Goal: Information Seeking & Learning: Learn about a topic

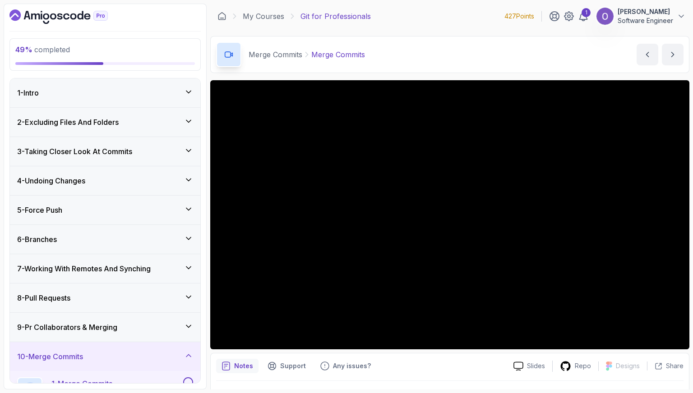
scroll to position [189, 0]
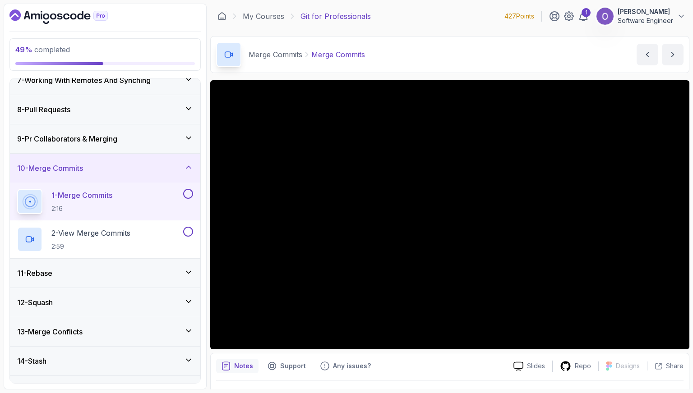
click at [189, 194] on button at bounding box center [188, 194] width 10 height 10
click at [186, 232] on button at bounding box center [188, 232] width 10 height 10
click at [172, 268] on div "11 - Rebase" at bounding box center [105, 273] width 176 height 11
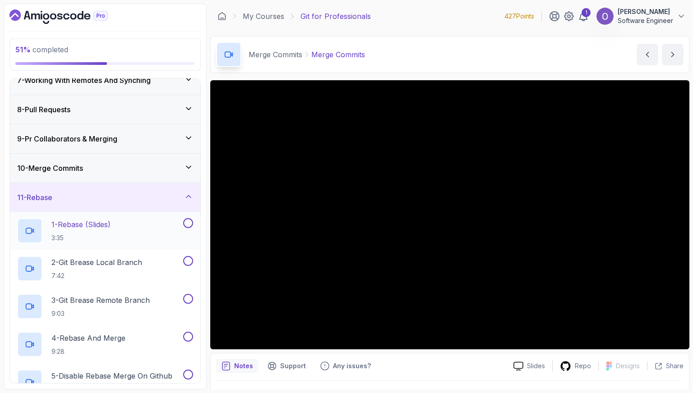
click at [163, 241] on div "1 - Rebase (Slides) 3:35" at bounding box center [99, 230] width 164 height 25
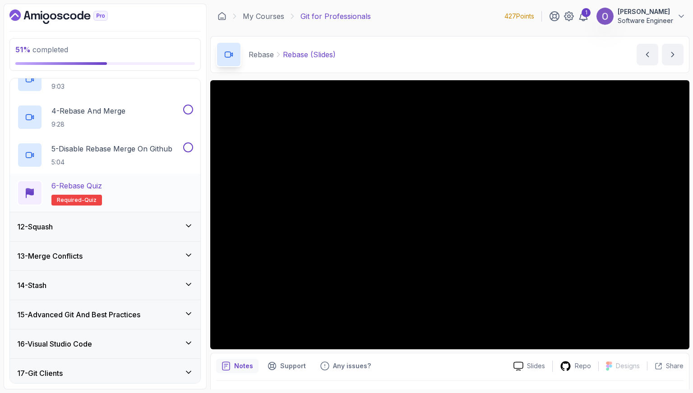
scroll to position [371, 0]
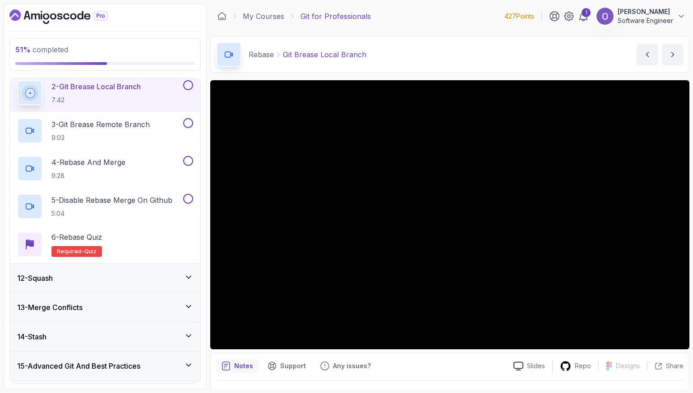
scroll to position [319, 0]
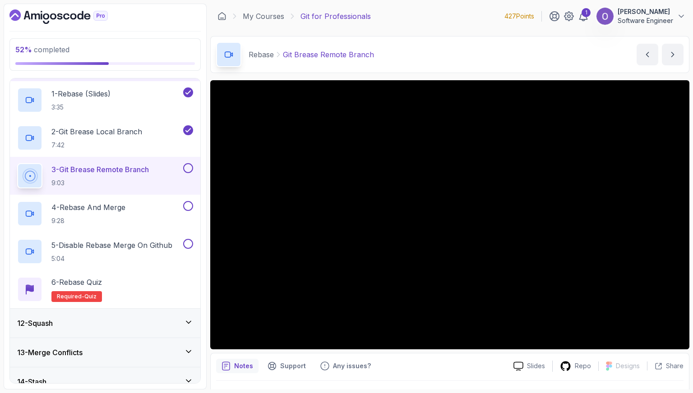
click at [186, 167] on button at bounding box center [188, 168] width 10 height 10
click at [188, 204] on button at bounding box center [188, 206] width 10 height 10
click at [186, 247] on button at bounding box center [188, 244] width 10 height 10
click at [162, 277] on div "6 - Rebase Quiz Required- quiz" at bounding box center [105, 289] width 176 height 25
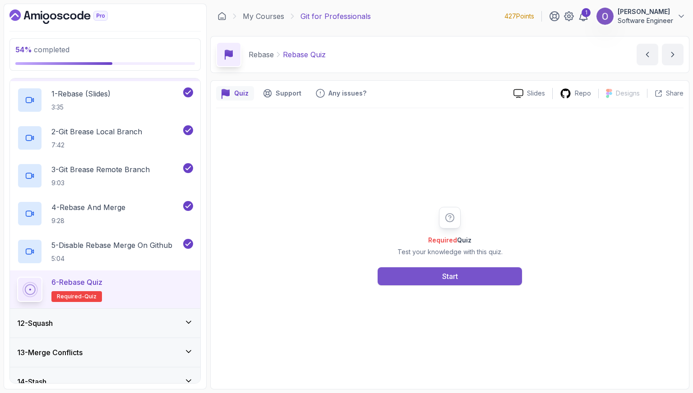
click at [420, 283] on button "Start" at bounding box center [450, 277] width 144 height 18
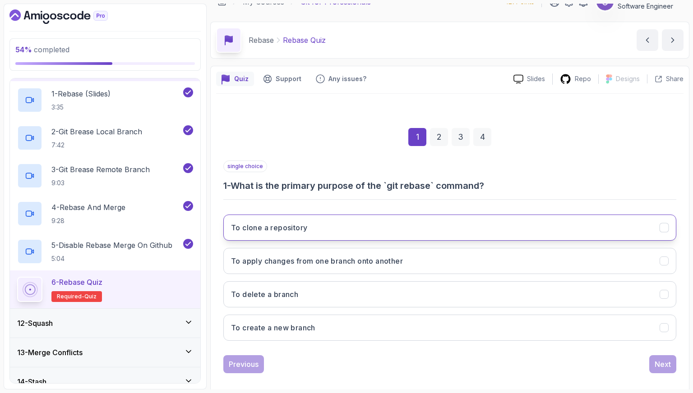
scroll to position [23, 0]
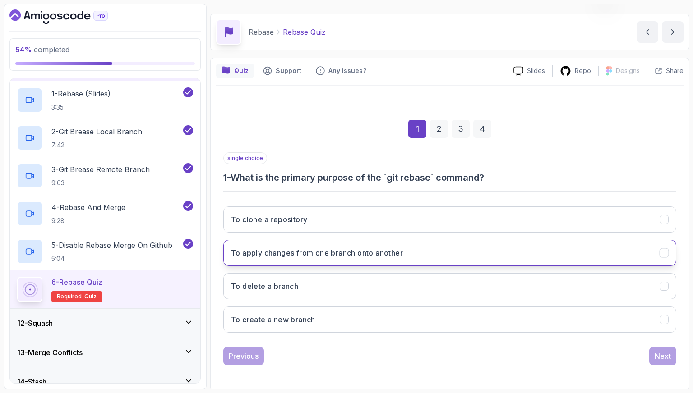
click at [281, 248] on h3 "To apply changes from one branch onto another" at bounding box center [317, 253] width 172 height 11
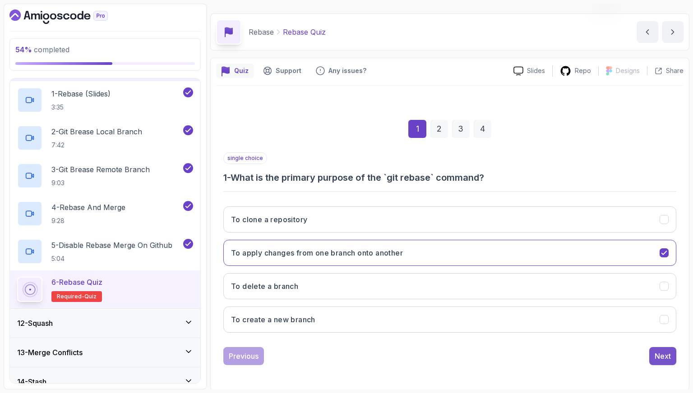
click at [666, 347] on button "Next" at bounding box center [662, 356] width 27 height 18
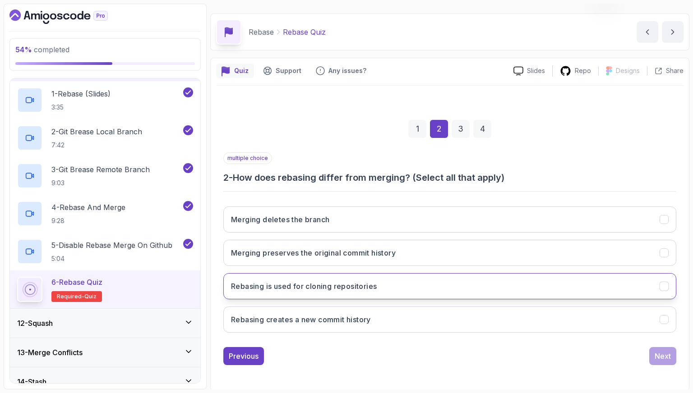
click at [354, 289] on h3 "Rebasing is used for cloning repositories" at bounding box center [304, 286] width 146 height 11
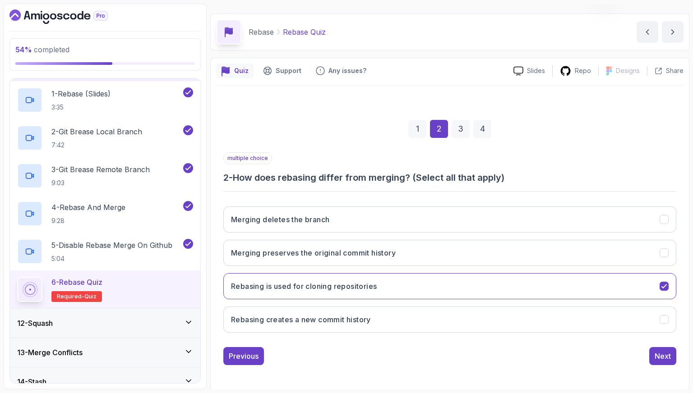
click at [646, 354] on div "Previous Next" at bounding box center [449, 356] width 453 height 18
click at [649, 354] on button "Next" at bounding box center [662, 356] width 27 height 18
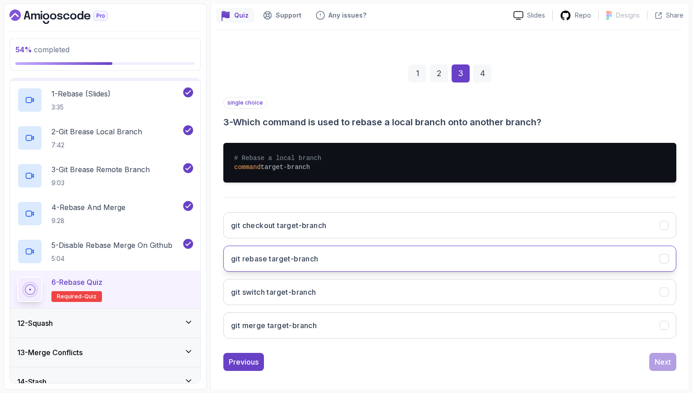
scroll to position [84, 0]
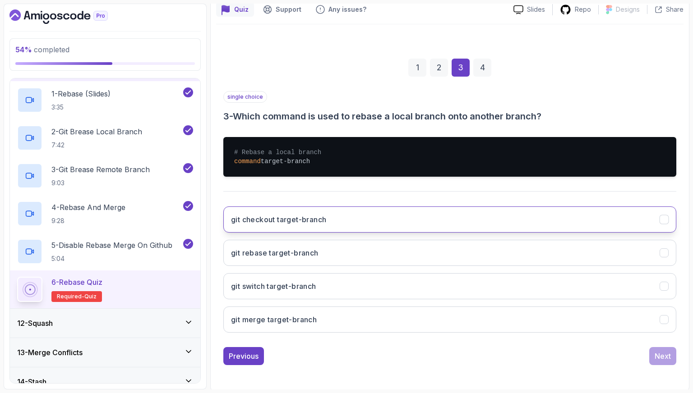
click at [377, 225] on button "git checkout target-branch" at bounding box center [449, 220] width 453 height 26
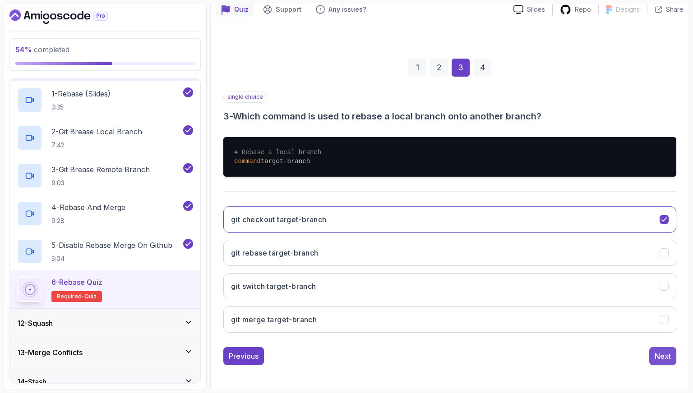
click at [652, 356] on button "Next" at bounding box center [662, 356] width 27 height 18
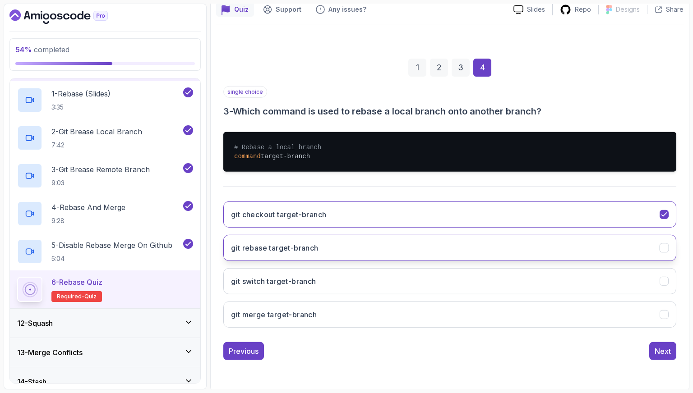
scroll to position [23, 0]
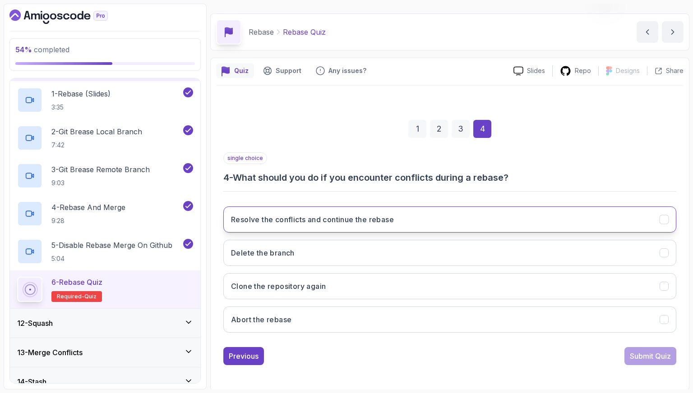
click at [323, 218] on h3 "Resolve the conflicts and continue the rebase" at bounding box center [312, 219] width 163 height 11
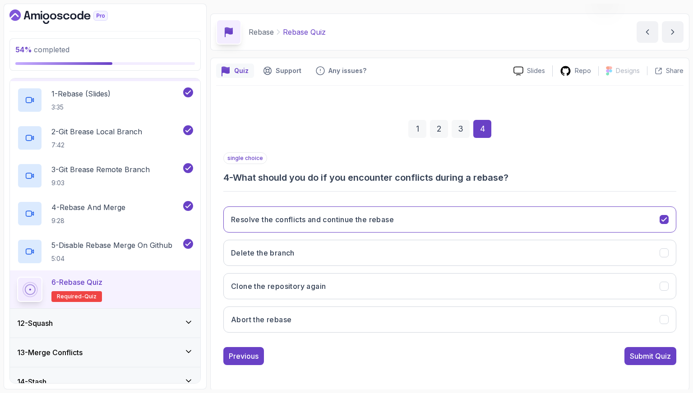
click at [635, 358] on div "Submit Quiz" at bounding box center [650, 356] width 41 height 11
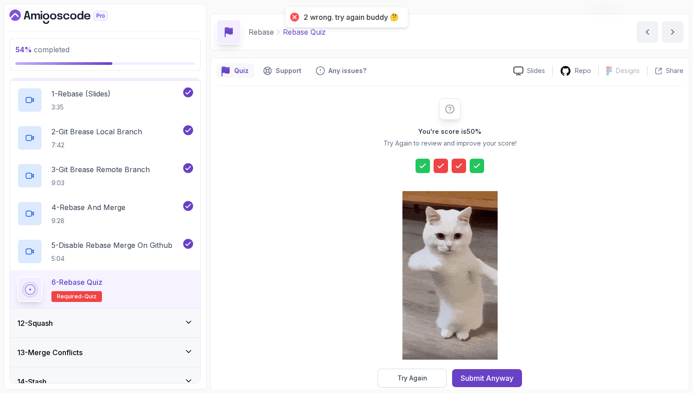
scroll to position [38, 0]
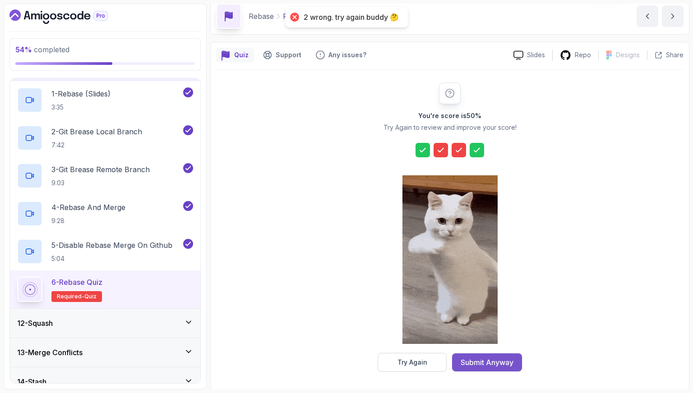
click at [504, 363] on div "Submit Anyway" at bounding box center [487, 362] width 53 height 11
